Goal: Check status: Check status

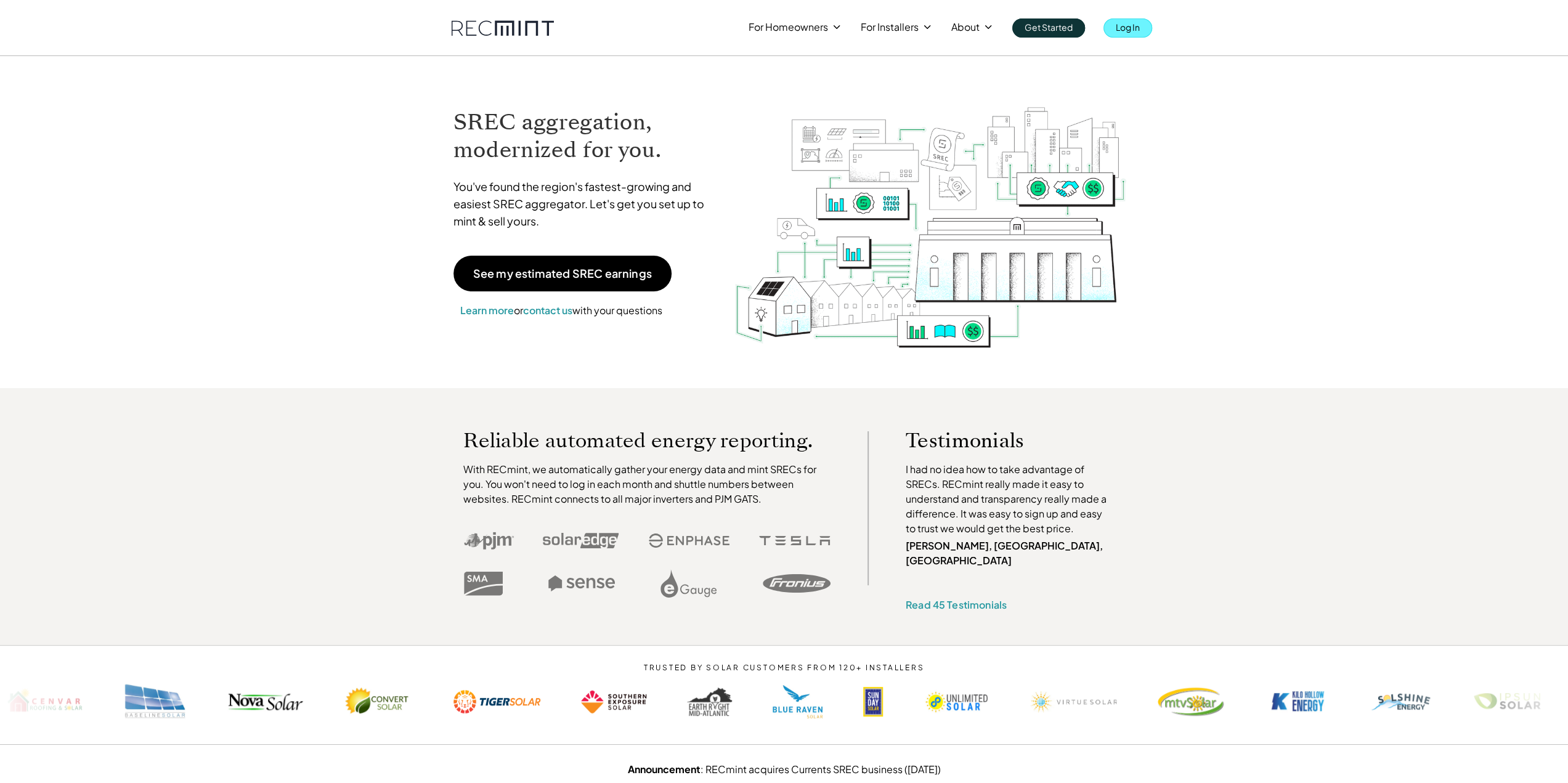
click at [1128, 25] on p "Log In" at bounding box center [1128, 27] width 24 height 17
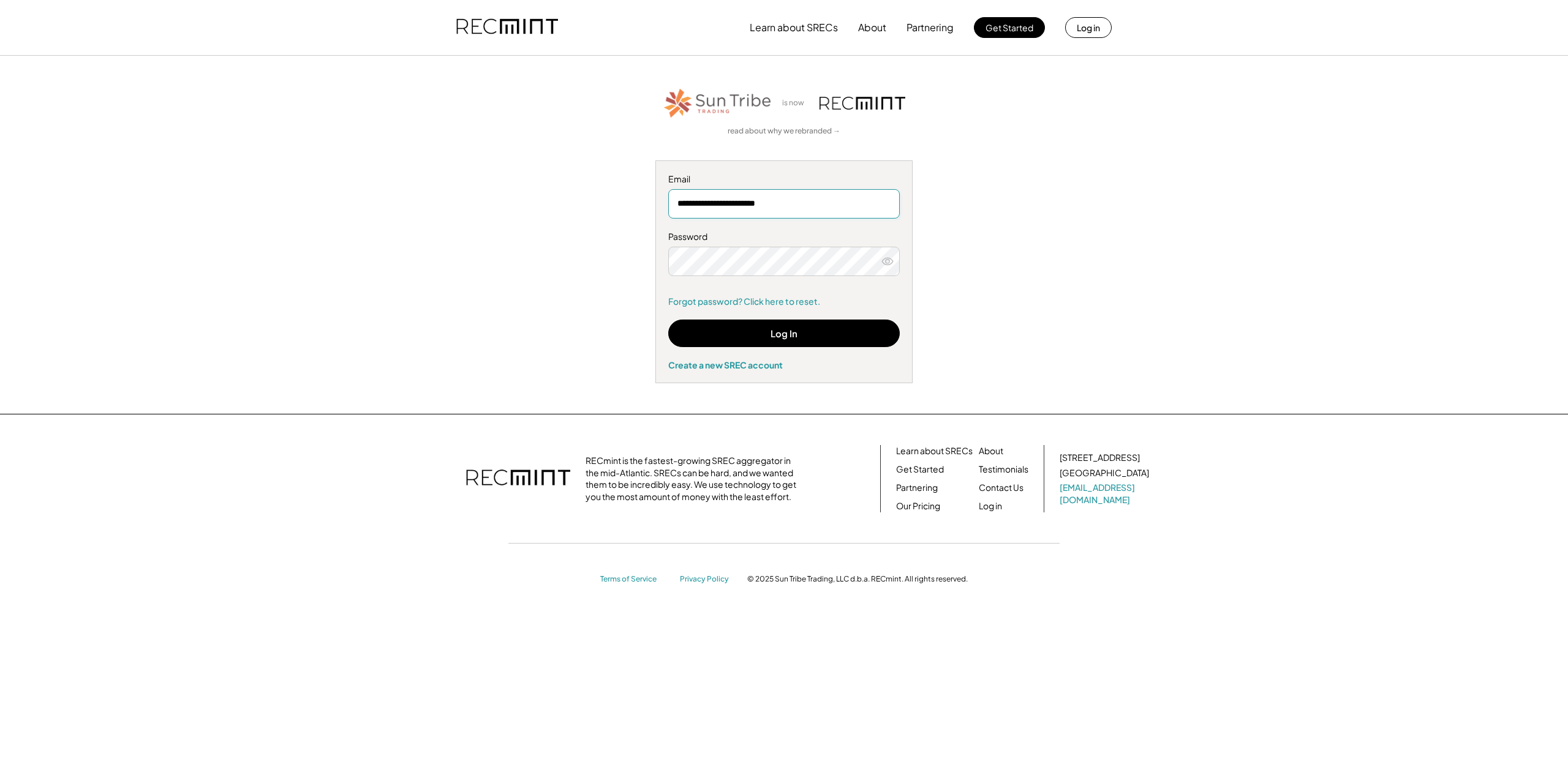
click at [831, 213] on input "**********" at bounding box center [784, 204] width 232 height 29
click at [836, 328] on button "Log In" at bounding box center [784, 334] width 232 height 28
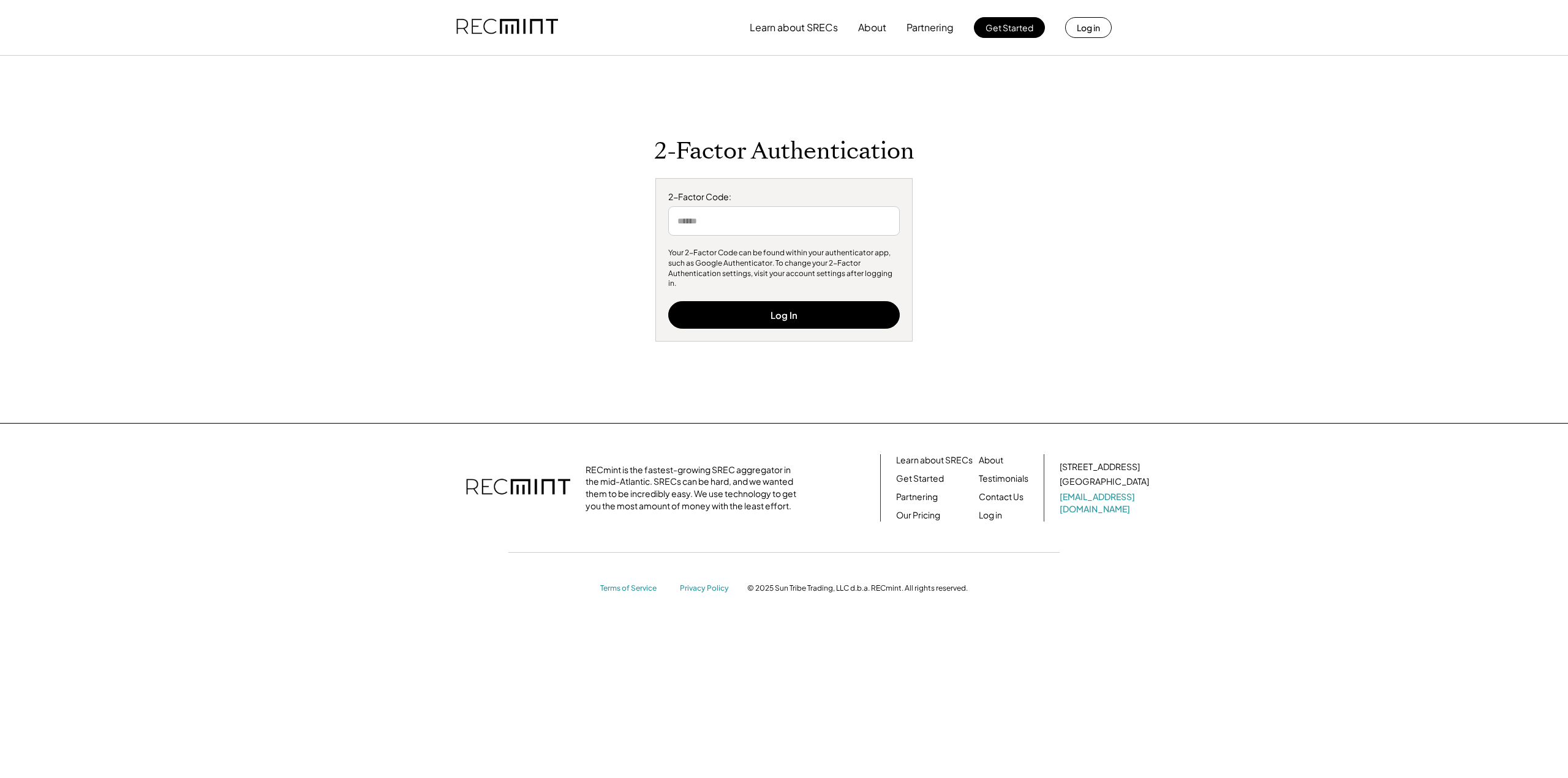
click at [833, 219] on input "input" at bounding box center [784, 221] width 232 height 29
type input "******"
click at [790, 311] on button "Log In" at bounding box center [784, 316] width 232 height 28
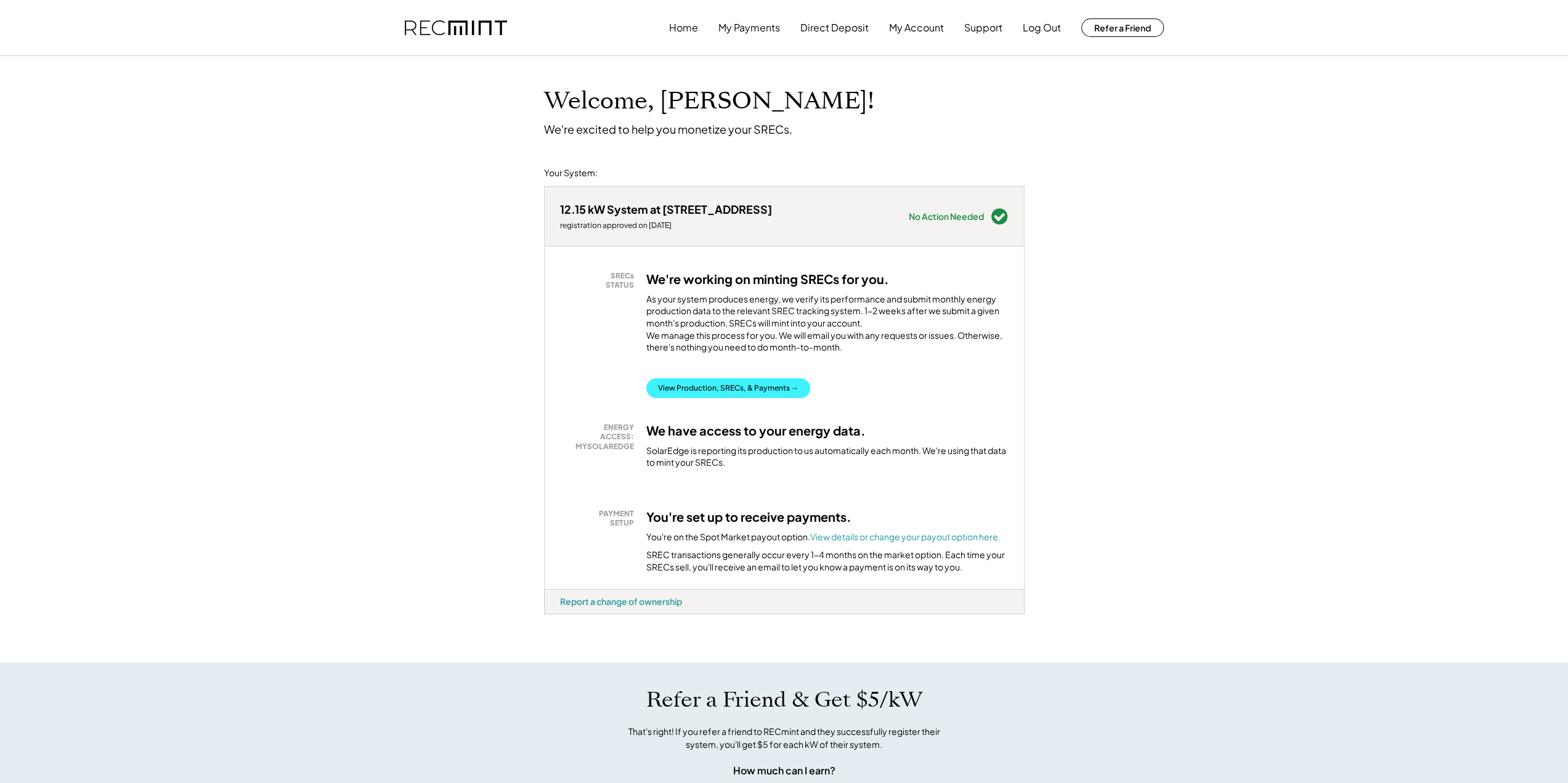
click at [760, 398] on button "View Production, SRECs, & Payments →" at bounding box center [728, 388] width 163 height 20
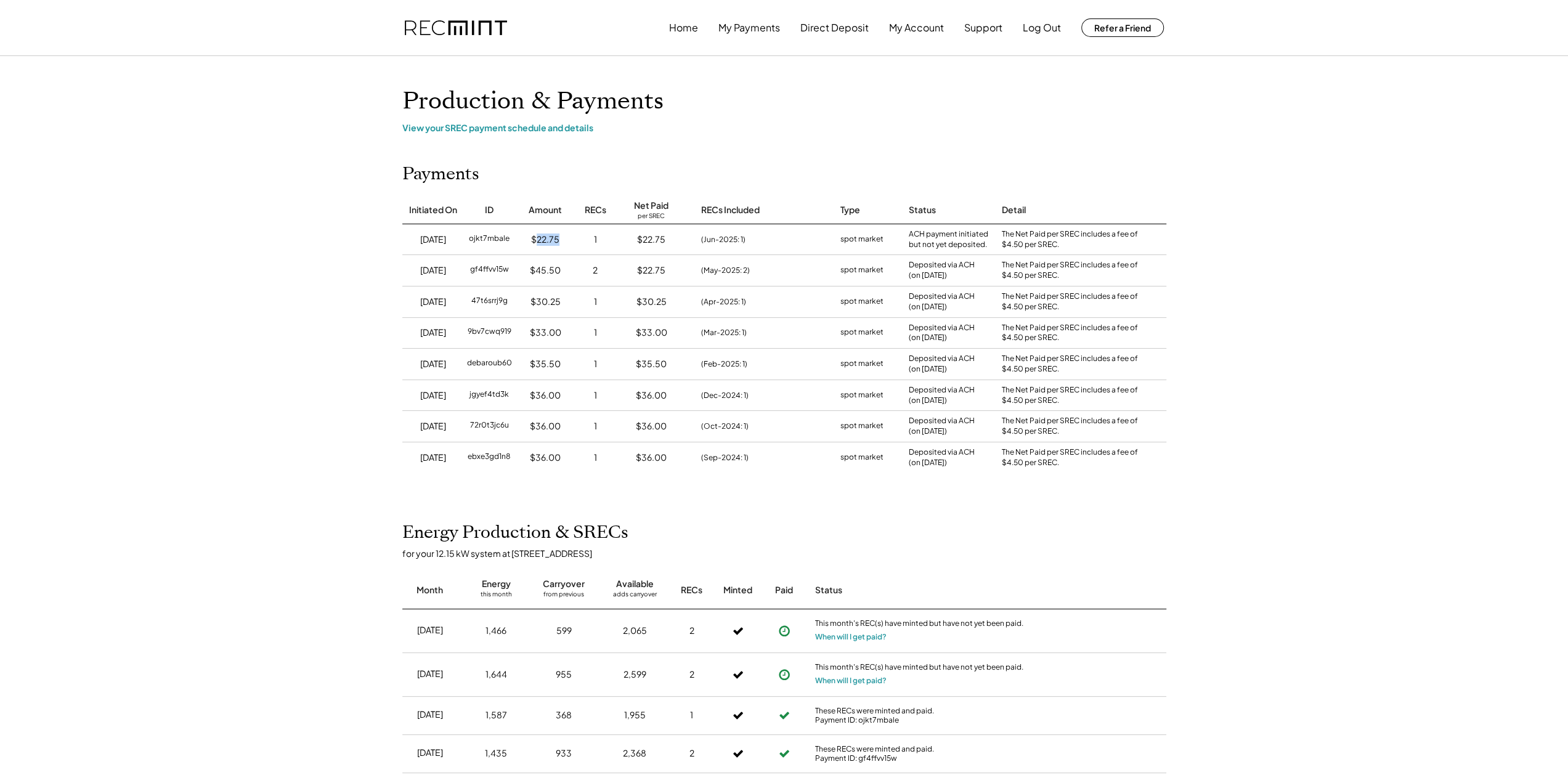
drag, startPoint x: 559, startPoint y: 237, endPoint x: 537, endPoint y: 241, distance: 22.4
click at [537, 241] on div "$22.75" at bounding box center [545, 239] width 63 height 30
copy div "22.75"
click at [1038, 33] on button "Log Out" at bounding box center [1042, 28] width 38 height 24
